Goal: Information Seeking & Learning: Learn about a topic

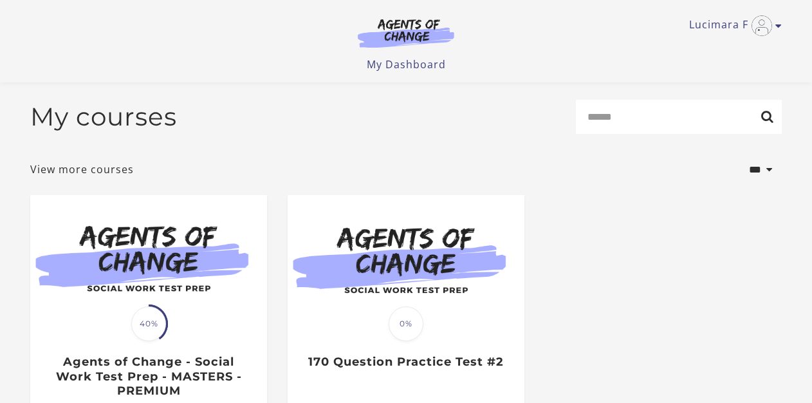
click at [166, 195] on img at bounding box center [148, 258] width 237 height 127
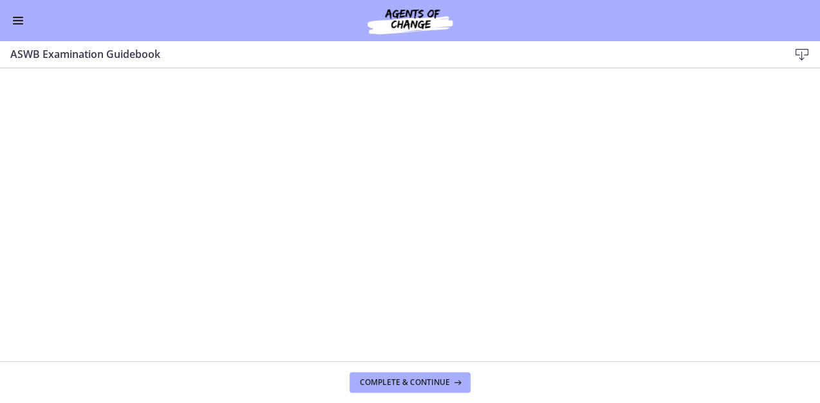
click at [24, 23] on button "Enable menu" at bounding box center [17, 20] width 15 height 15
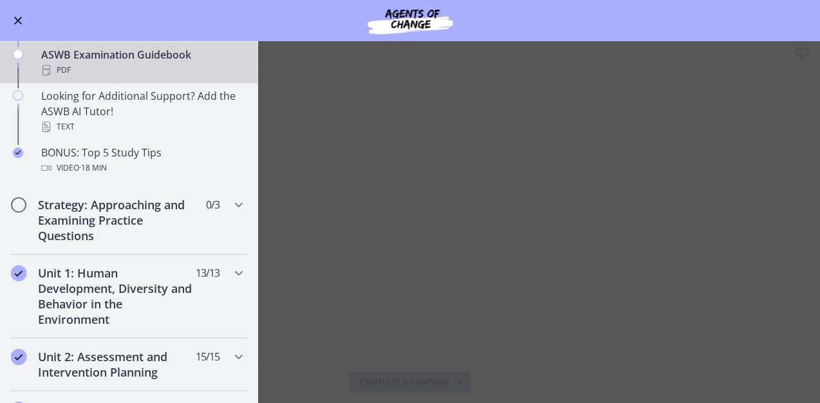
scroll to position [566, 0]
click at [116, 223] on h2 "Strategy: Approaching and Examining Practice Questions" at bounding box center [116, 219] width 157 height 46
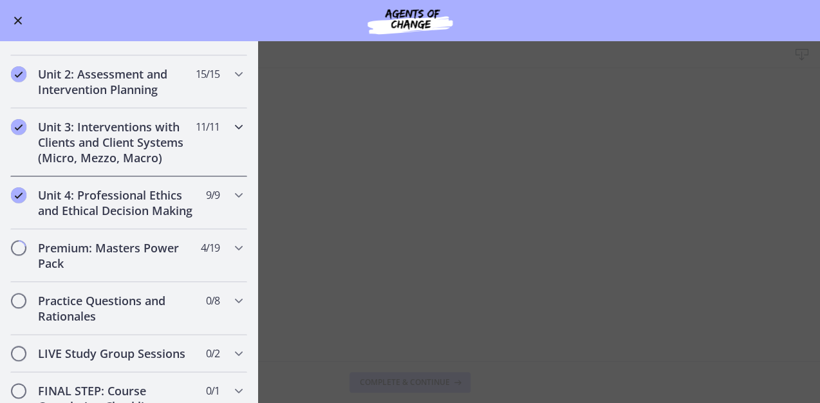
scroll to position [558, 0]
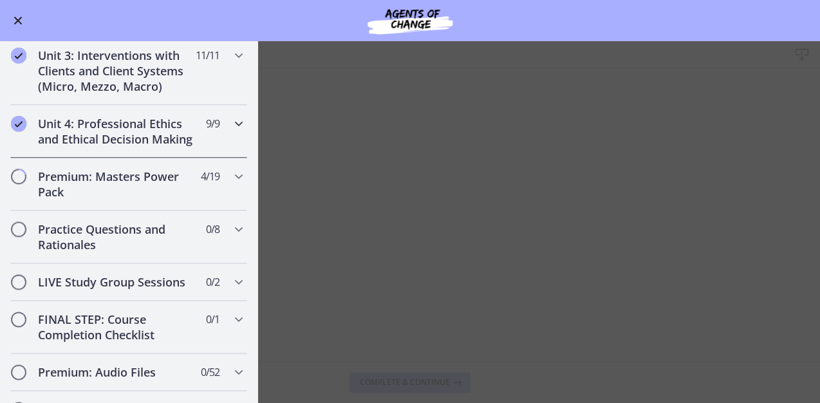
click at [113, 136] on h2 "Unit 4: Professional Ethics and Ethical Decision Making" at bounding box center [116, 131] width 157 height 31
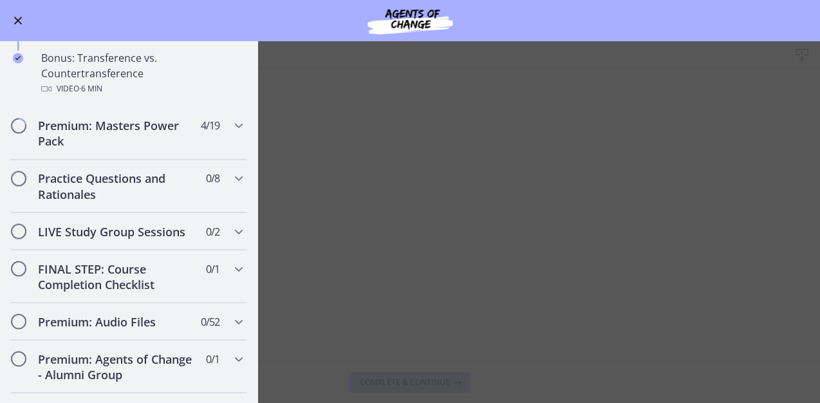
scroll to position [872, 0]
click at [122, 148] on h2 "Premium: Masters Power Pack" at bounding box center [116, 132] width 157 height 31
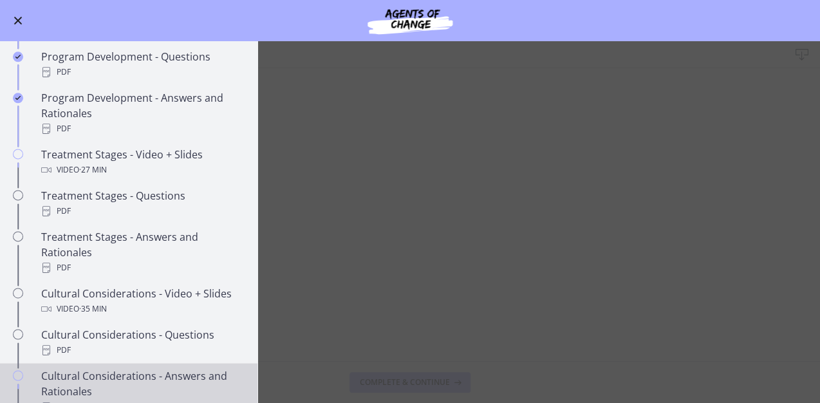
scroll to position [564, 0]
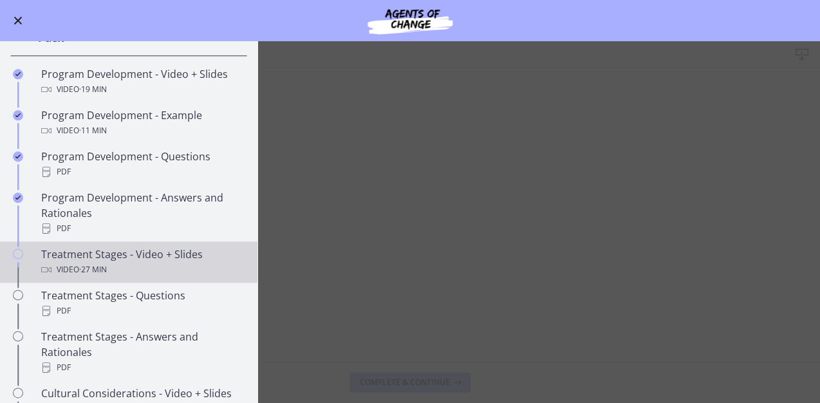
click at [142, 267] on div "Treatment Stages - Video + Slides Video · 27 min" at bounding box center [141, 261] width 201 height 31
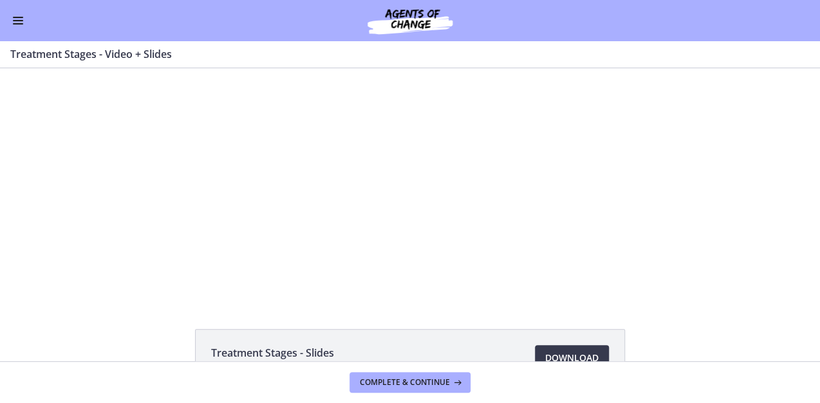
click at [13, 20] on span "Enable menu" at bounding box center [18, 20] width 10 height 1
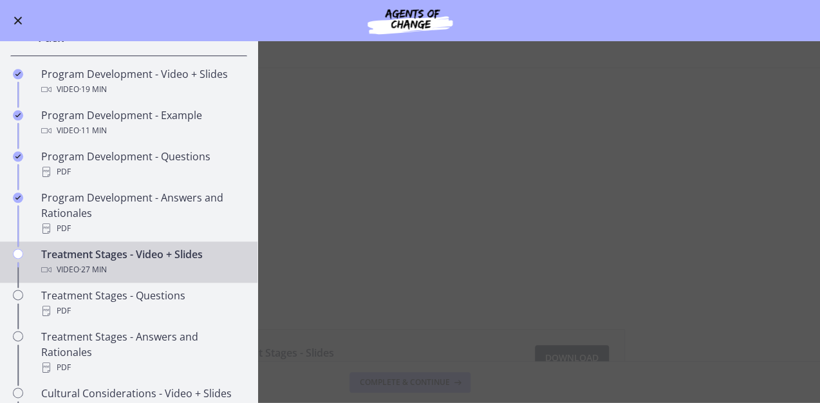
drag, startPoint x: 107, startPoint y: 273, endPoint x: 124, endPoint y: 208, distance: 67.1
click at [107, 273] on div "Treatment Stages - Video + Slides Video · 27 min" at bounding box center [141, 261] width 201 height 31
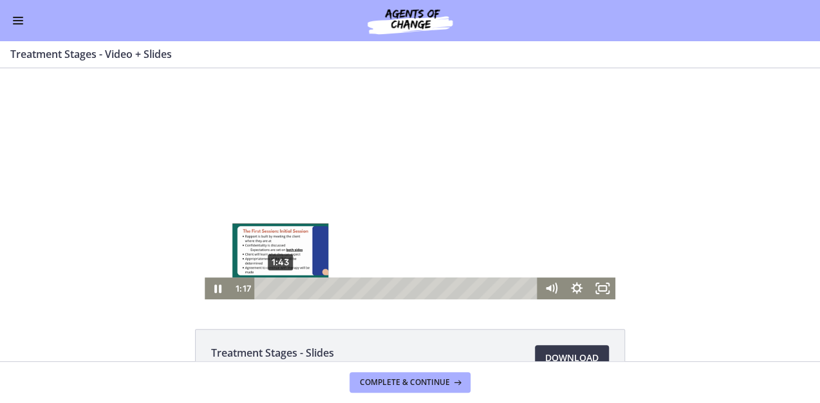
click at [277, 290] on div "1:43" at bounding box center [398, 288] width 268 height 22
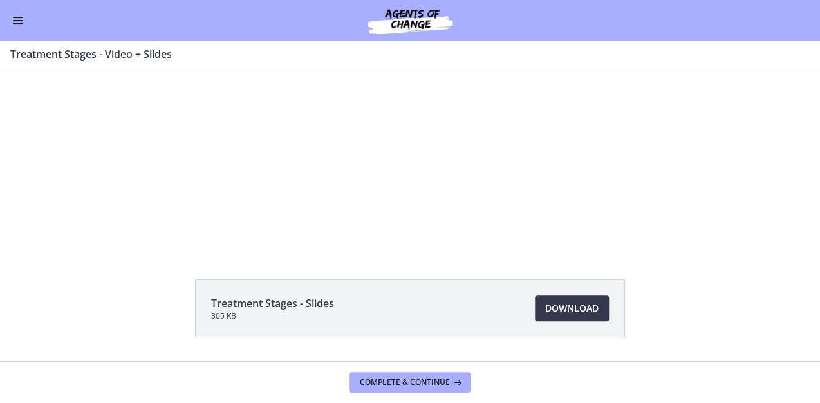
scroll to position [87, 0]
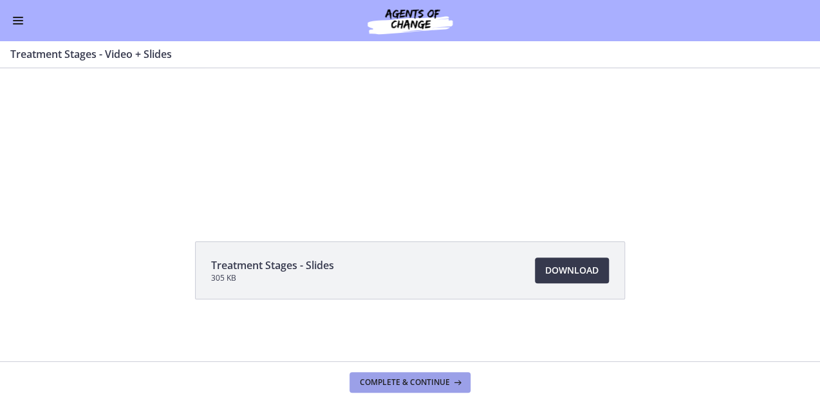
click at [401, 387] on button "Complete & continue" at bounding box center [409, 382] width 121 height 21
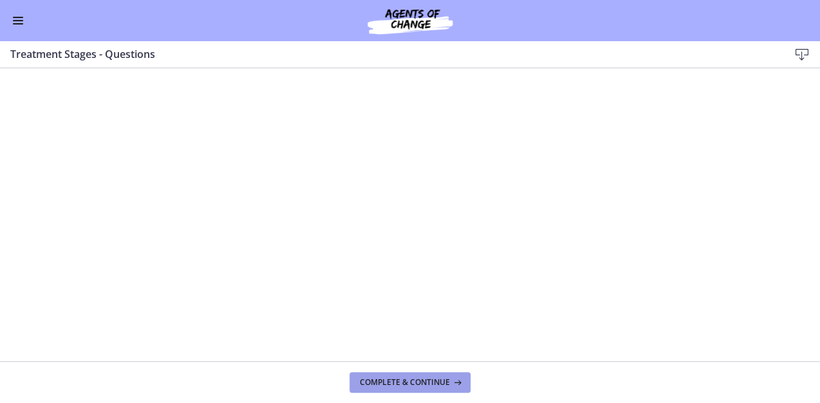
click at [398, 383] on span "Complete & continue" at bounding box center [405, 382] width 90 height 10
click at [412, 386] on span "Complete & continue" at bounding box center [405, 382] width 90 height 10
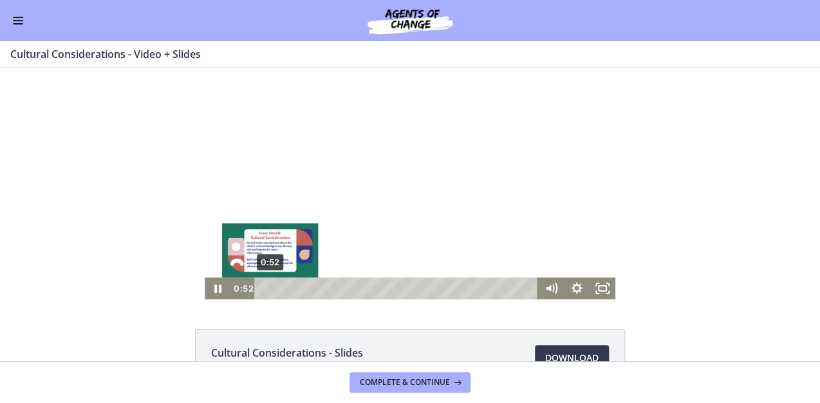
click at [266, 288] on div "0:52" at bounding box center [398, 288] width 268 height 22
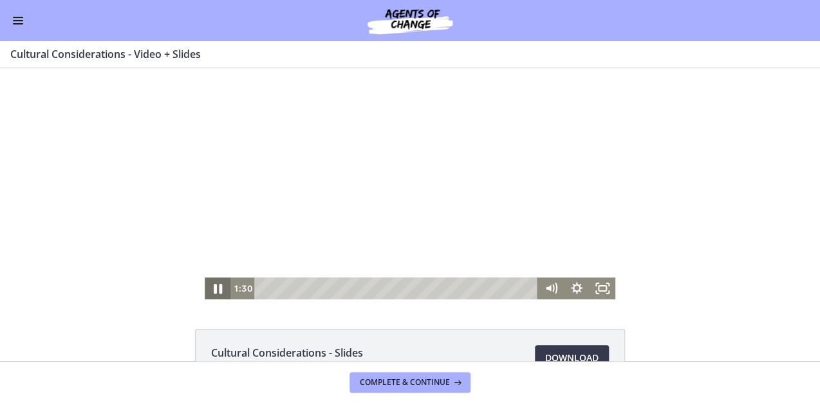
click at [214, 289] on icon "Pause" at bounding box center [217, 288] width 31 height 26
click at [208, 288] on icon "Play Video" at bounding box center [218, 288] width 26 height 22
click at [217, 291] on icon "Pause" at bounding box center [217, 288] width 31 height 26
click at [215, 289] on icon "Play Video" at bounding box center [219, 288] width 8 height 11
click at [214, 289] on icon "Pause" at bounding box center [218, 289] width 8 height 10
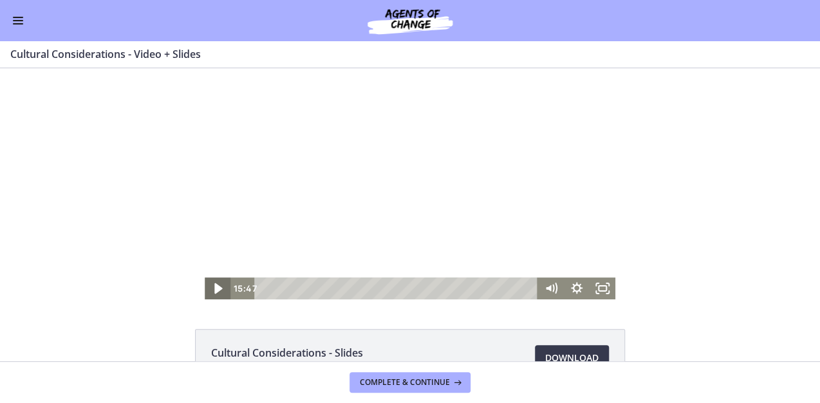
click at [210, 288] on icon "Play Video" at bounding box center [218, 288] width 31 height 26
click at [599, 289] on icon "Fullscreen" at bounding box center [602, 288] width 31 height 26
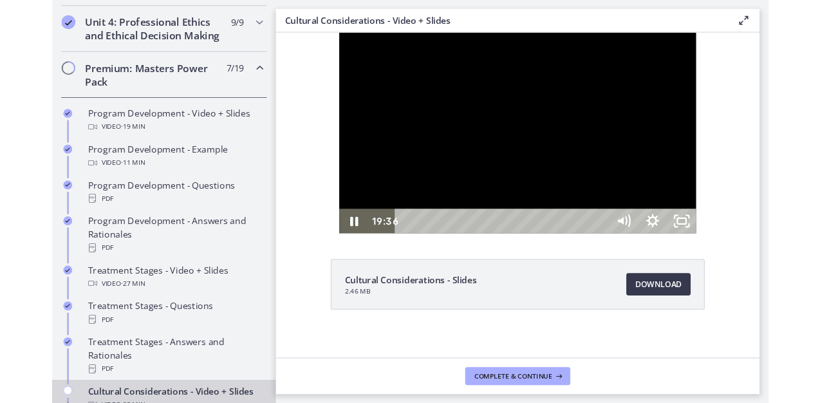
scroll to position [566, 0]
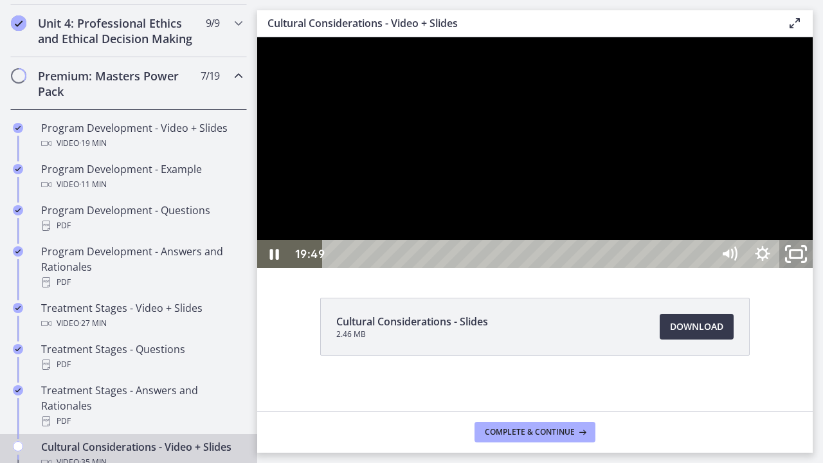
click at [816, 271] on icon "Unfullscreen" at bounding box center [796, 254] width 40 height 34
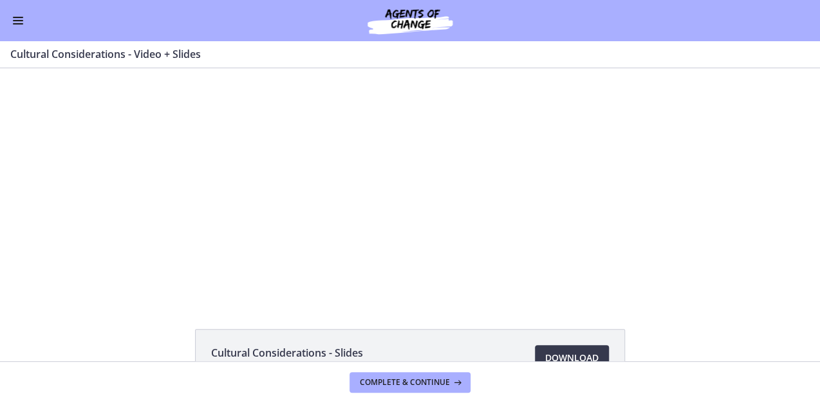
scroll to position [563, 0]
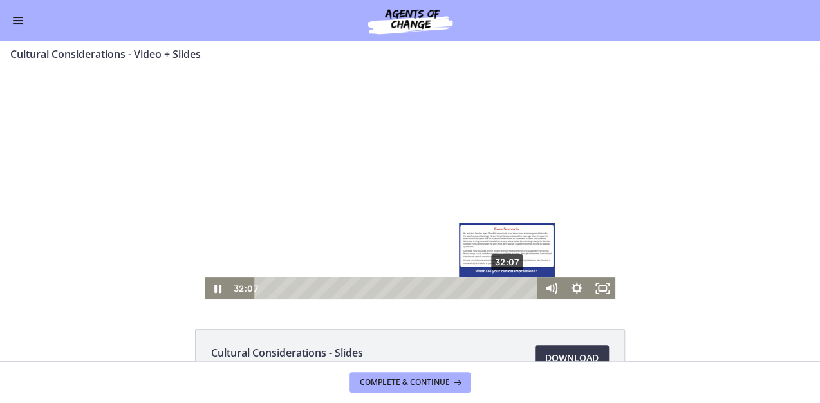
click at [504, 288] on div "32:07" at bounding box center [398, 288] width 268 height 22
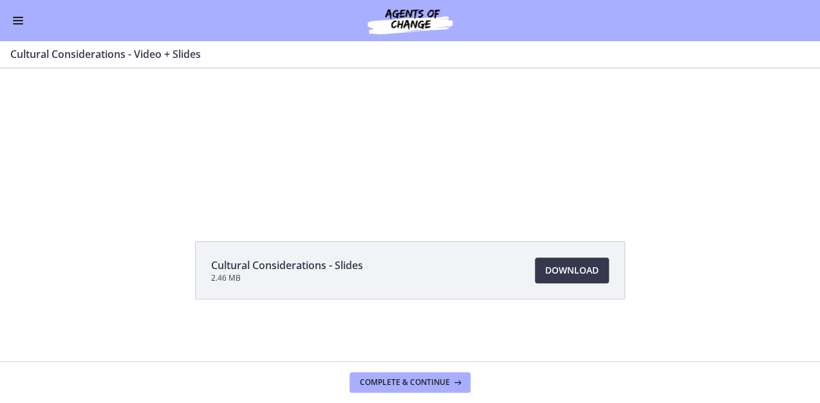
scroll to position [0, 0]
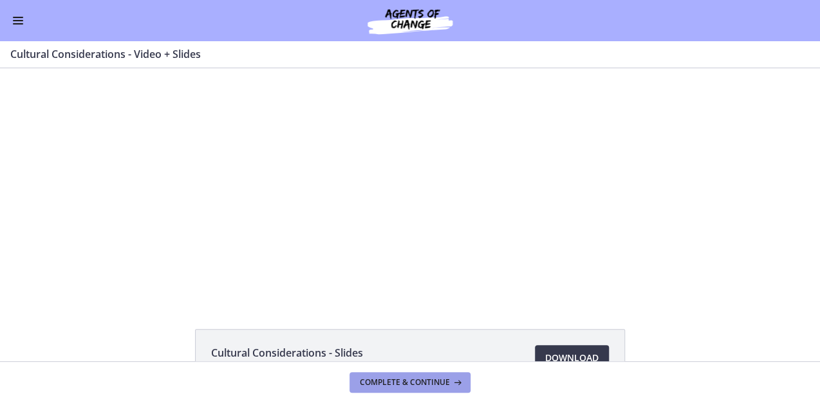
click at [446, 375] on button "Complete & continue" at bounding box center [409, 382] width 121 height 21
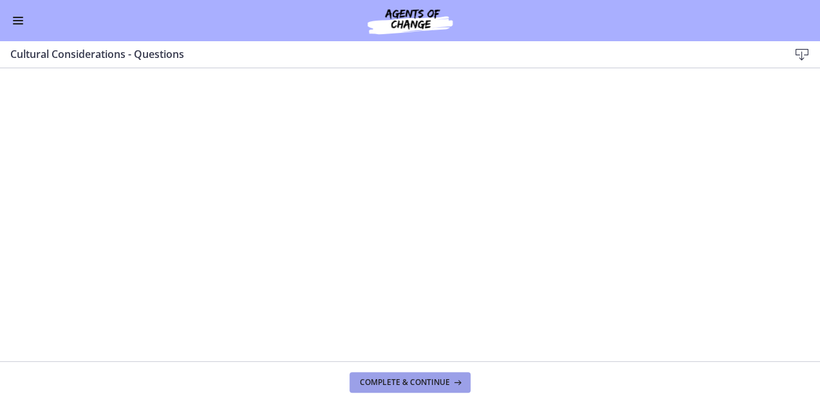
click at [399, 387] on button "Complete & continue" at bounding box center [409, 382] width 121 height 21
click at [428, 377] on span "Complete & continue" at bounding box center [405, 382] width 90 height 10
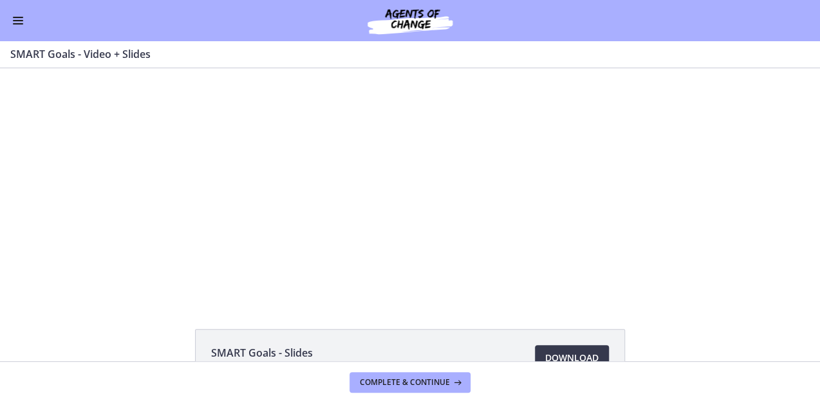
click at [414, 371] on footer "Complete & continue" at bounding box center [410, 382] width 820 height 42
click at [416, 380] on span "Complete & continue" at bounding box center [405, 382] width 90 height 10
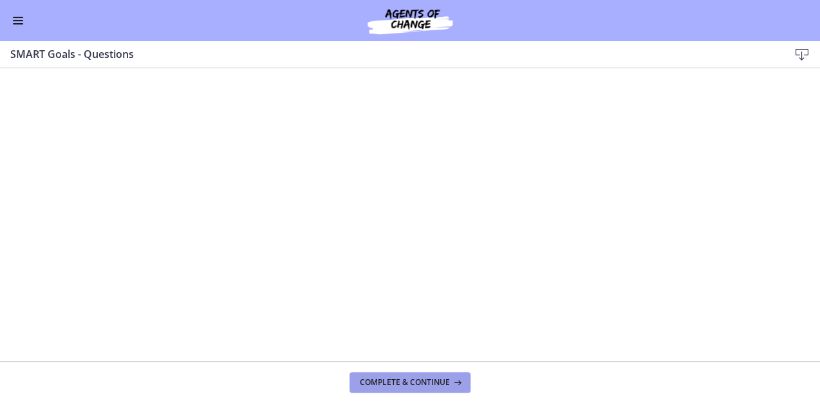
drag, startPoint x: 433, startPoint y: 386, endPoint x: 566, endPoint y: 391, distance: 133.3
click at [560, 394] on footer "Complete & continue" at bounding box center [410, 382] width 820 height 42
click at [414, 388] on button "Complete & continue" at bounding box center [409, 382] width 121 height 21
click at [411, 385] on span "Complete & continue" at bounding box center [405, 382] width 90 height 10
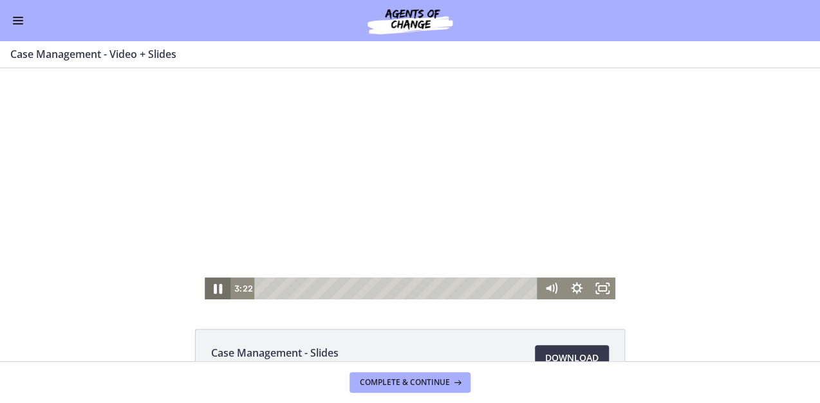
click at [217, 290] on icon "Pause" at bounding box center [217, 288] width 31 height 26
click at [217, 290] on icon "Play Video" at bounding box center [218, 288] width 31 height 26
click at [214, 292] on icon "Pause" at bounding box center [218, 289] width 8 height 10
click at [215, 289] on icon "Play Video" at bounding box center [219, 288] width 8 height 11
click at [214, 289] on icon "Pause" at bounding box center [218, 289] width 8 height 10
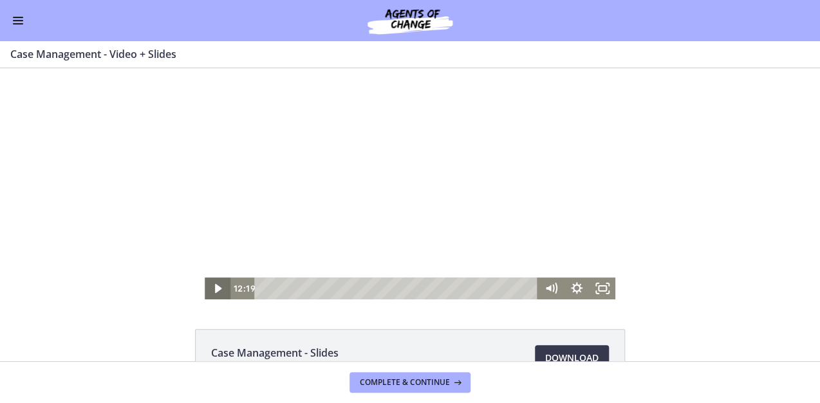
drag, startPoint x: 0, startPoint y: 68, endPoint x: 224, endPoint y: 289, distance: 314.3
click at [217, 289] on icon "Play Video" at bounding box center [218, 288] width 26 height 22
click at [214, 289] on icon "Pause" at bounding box center [217, 288] width 31 height 26
